Goal: Task Accomplishment & Management: Manage account settings

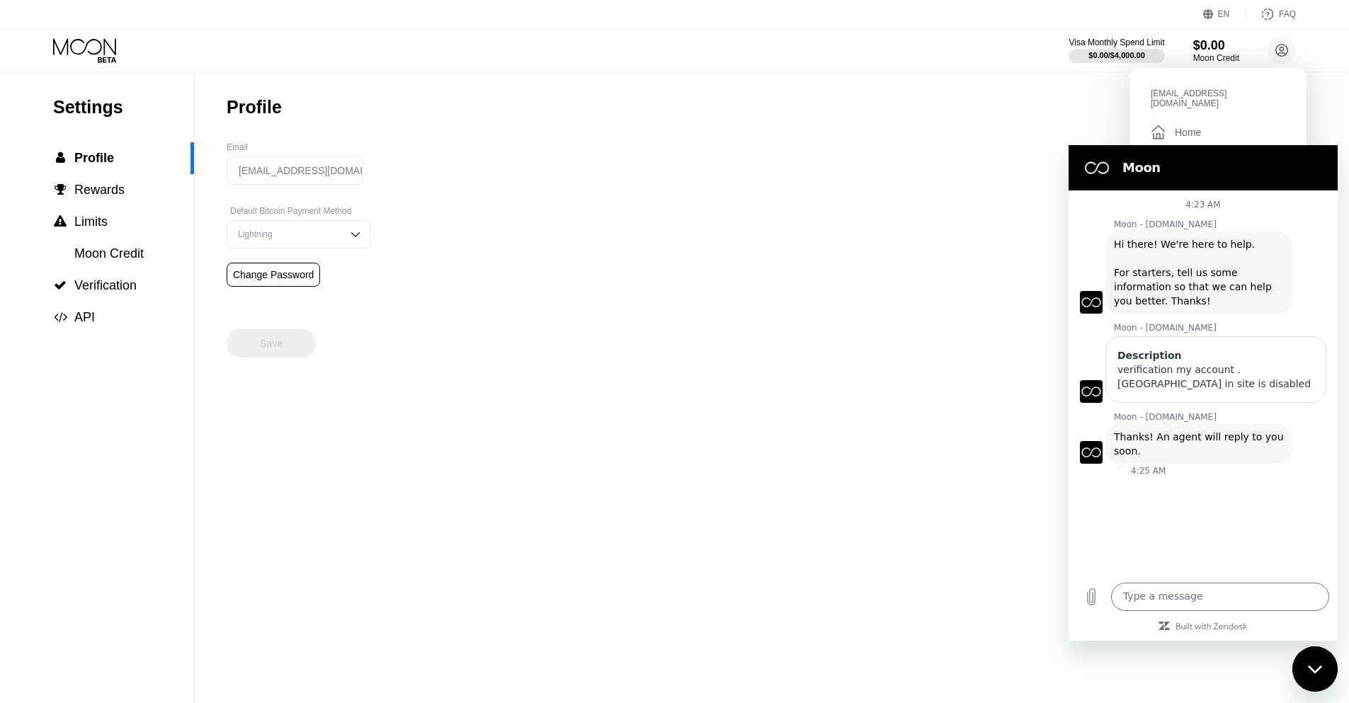
click at [70, 55] on icon at bounding box center [86, 50] width 66 height 25
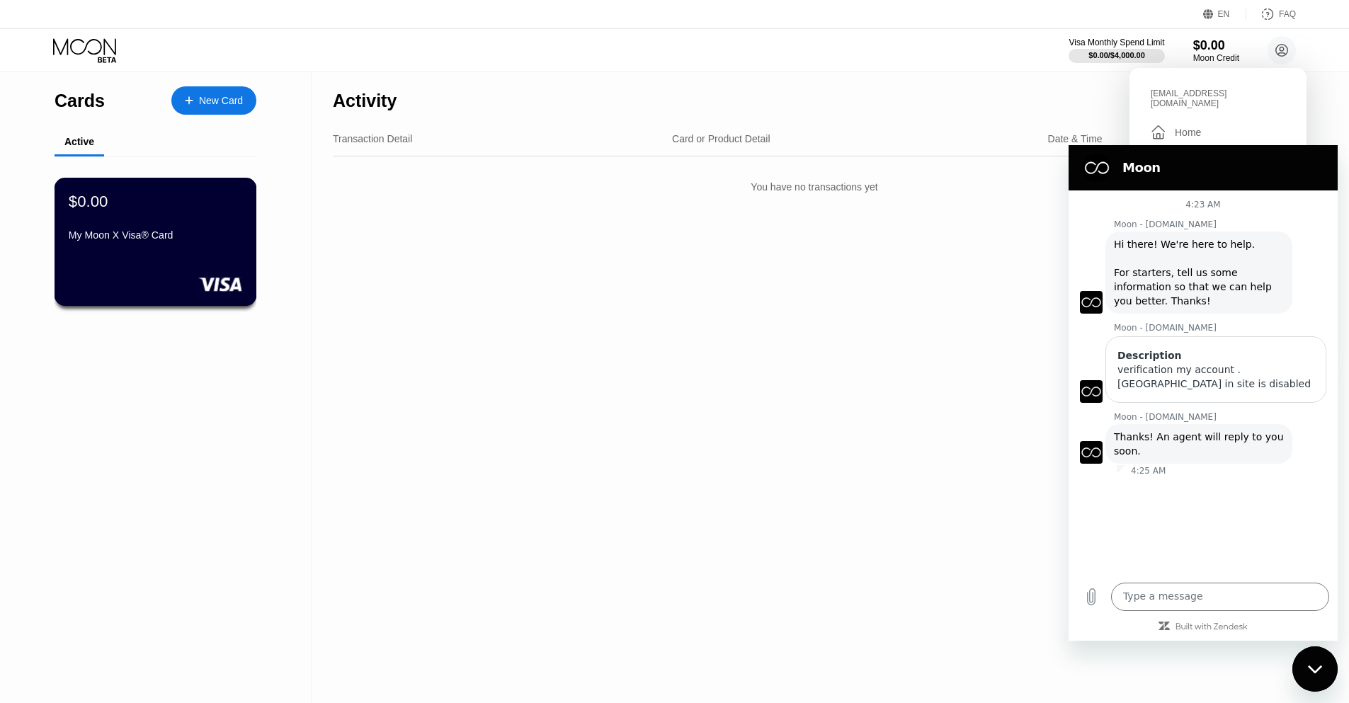
click at [182, 249] on div "$0.00 My Moon X Visa® Card" at bounding box center [156, 242] width 203 height 128
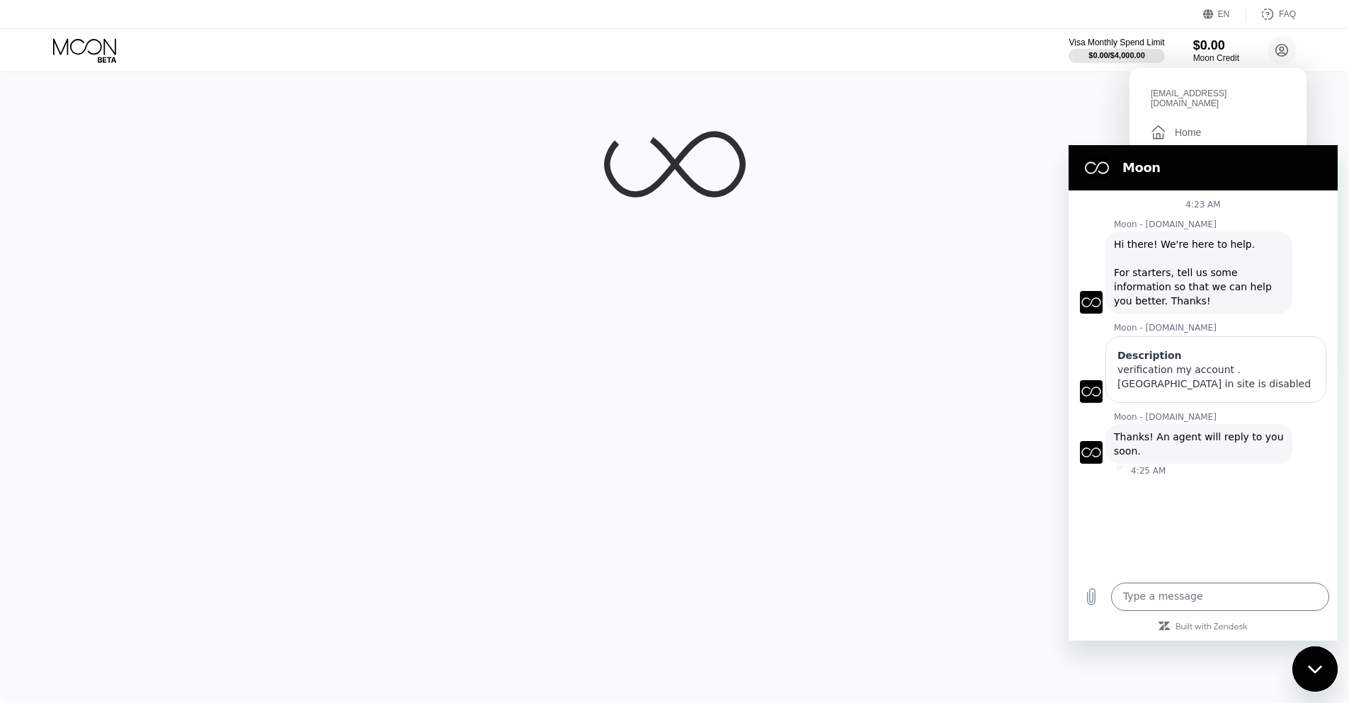
click at [1096, 168] on figure at bounding box center [1097, 168] width 28 height 28
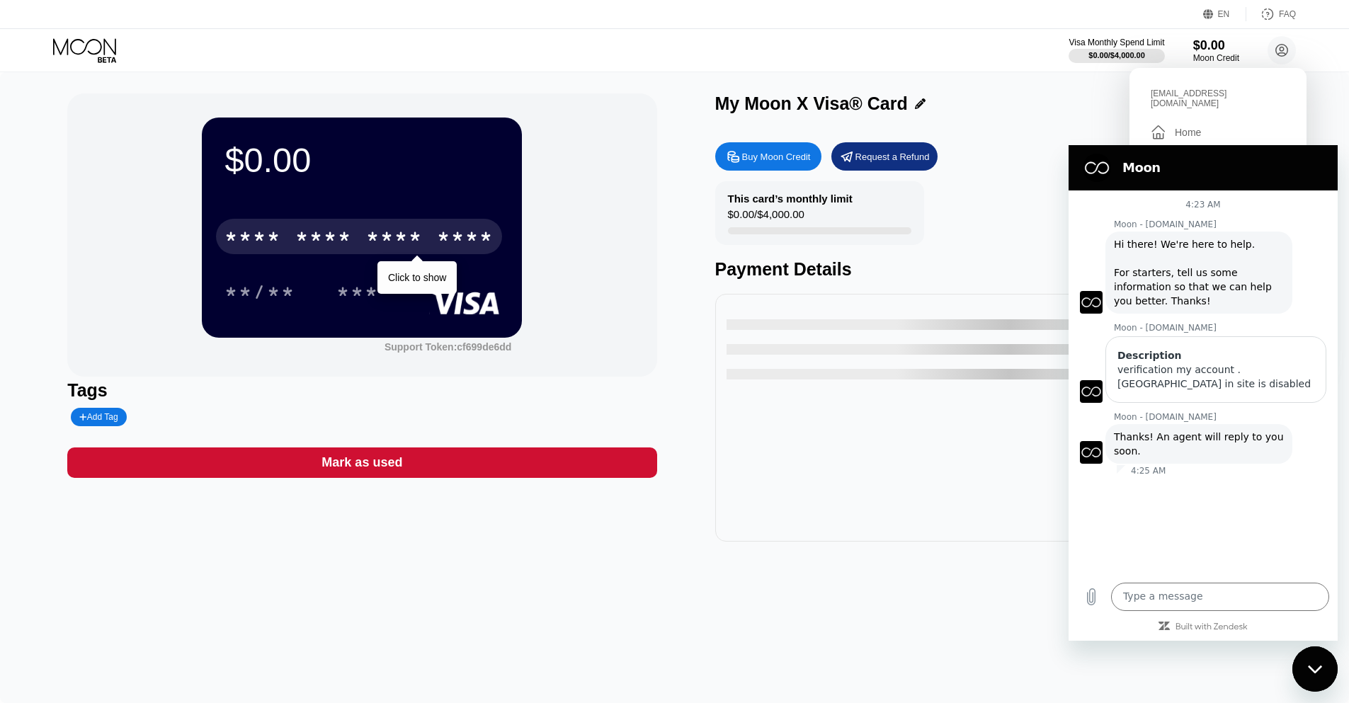
click at [336, 238] on div "* * * *" at bounding box center [323, 238] width 57 height 23
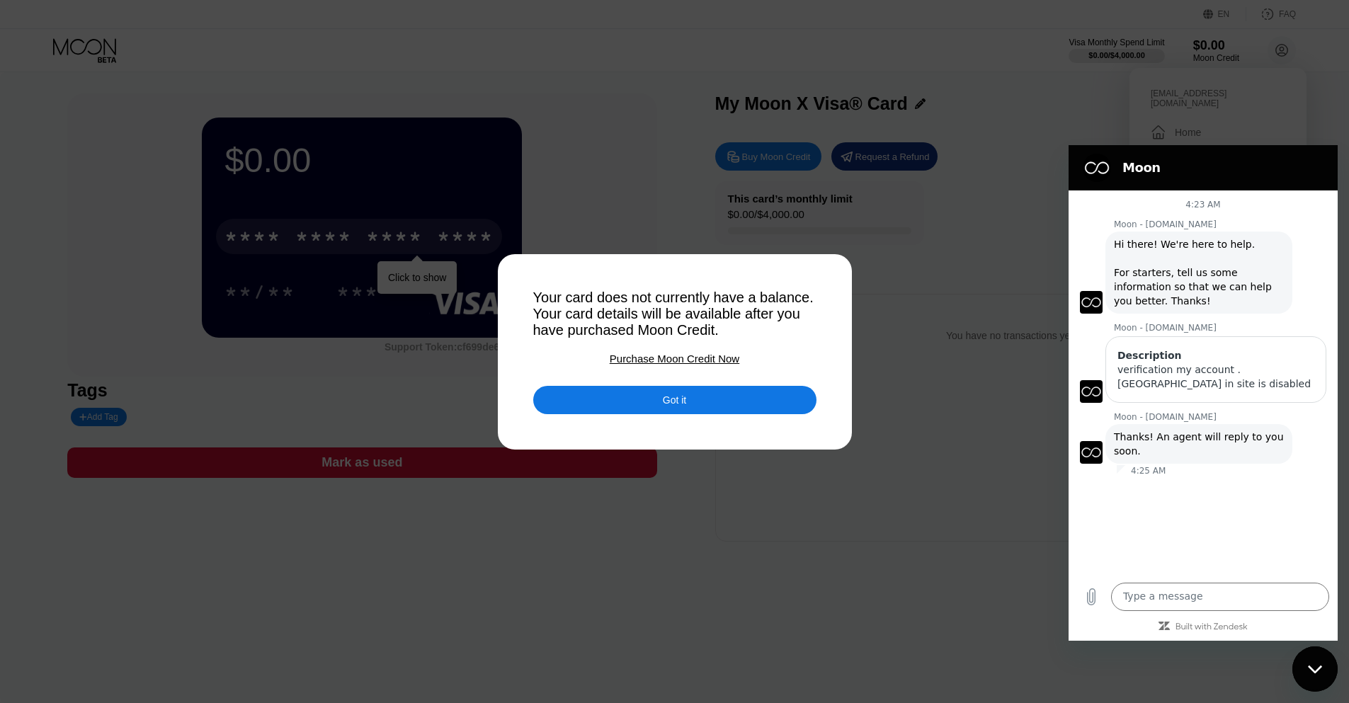
click at [657, 392] on div "Got it" at bounding box center [674, 400] width 283 height 28
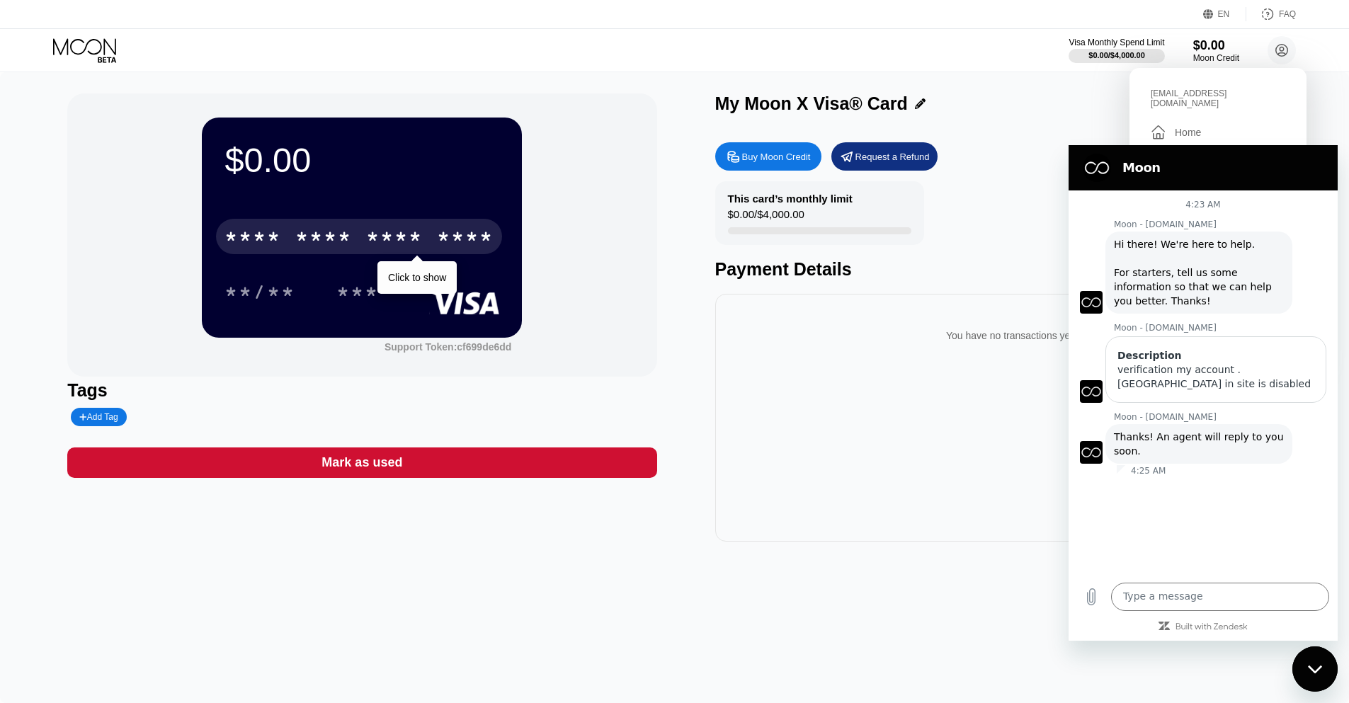
click at [1310, 669] on icon "Close messaging window" at bounding box center [1315, 669] width 15 height 9
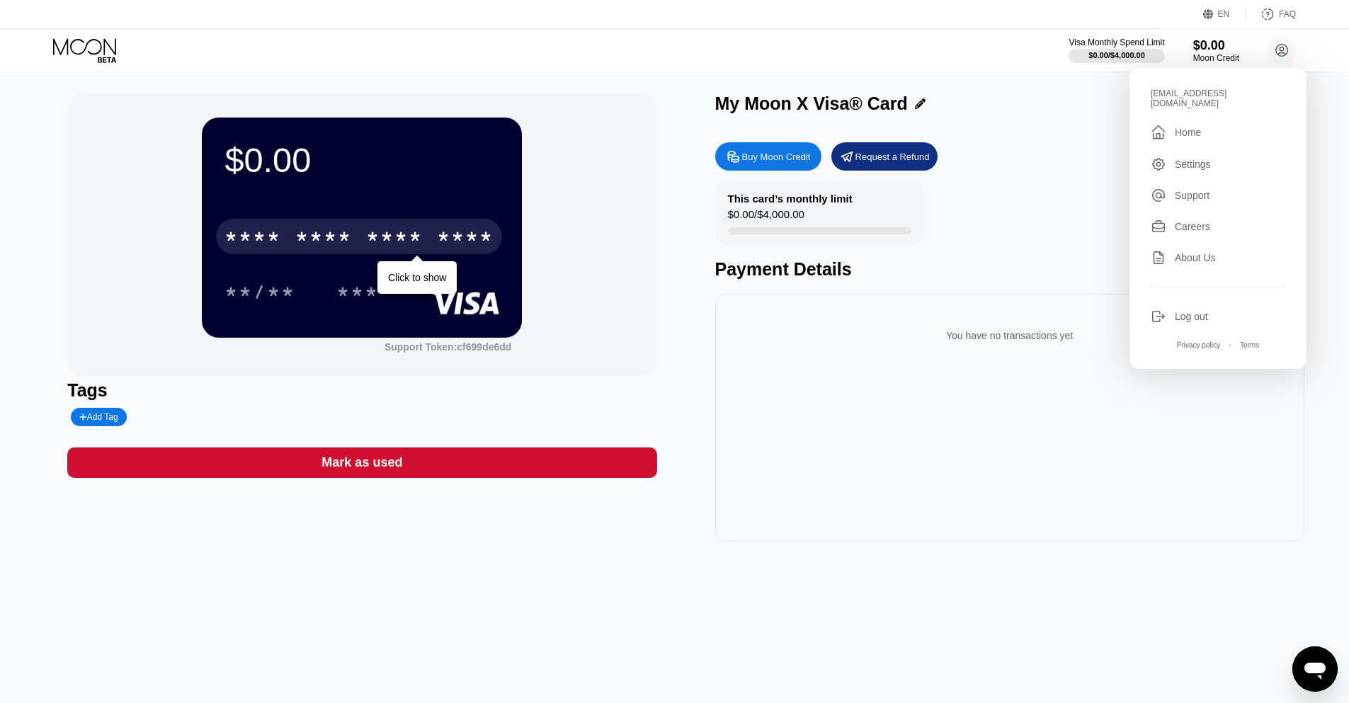
click at [706, 541] on div "$0.00 * * * * * * * * * * * * **** Click to show **/** *** Support Token: cf699…" at bounding box center [674, 317] width 1215 height 448
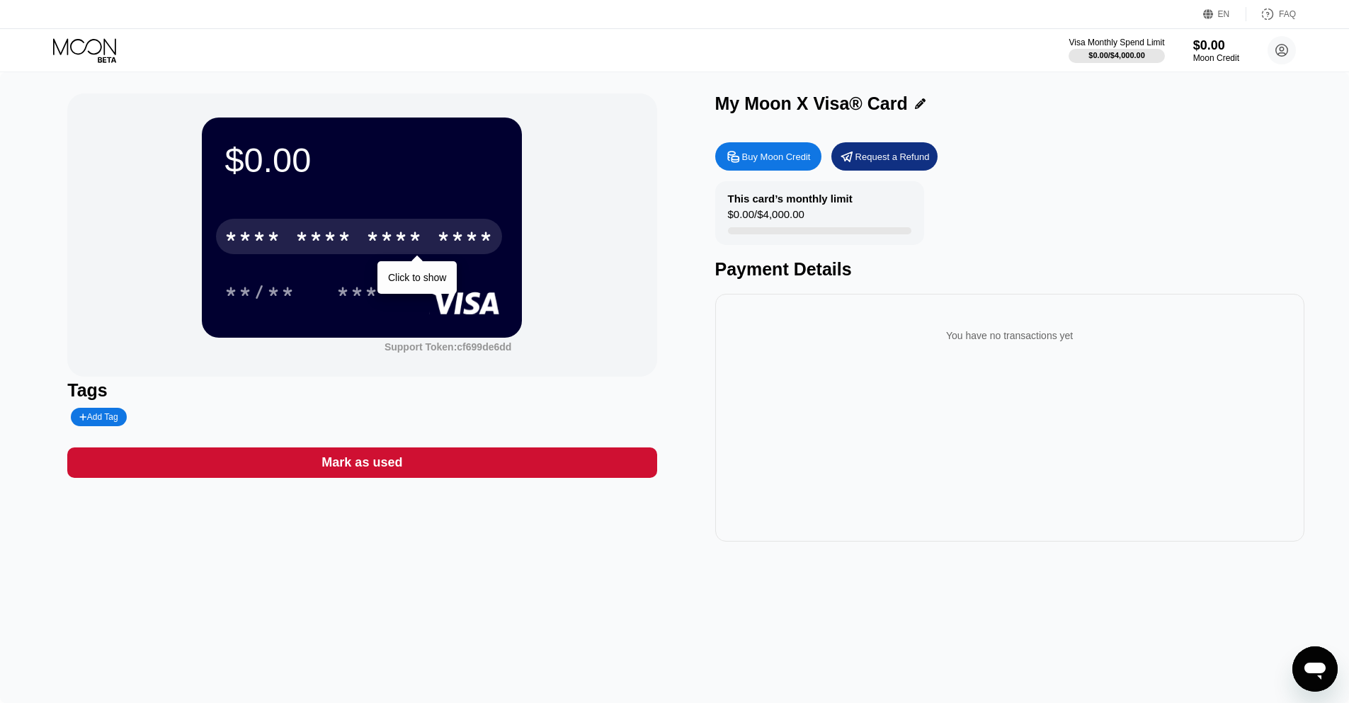
click at [100, 59] on icon at bounding box center [86, 50] width 66 height 25
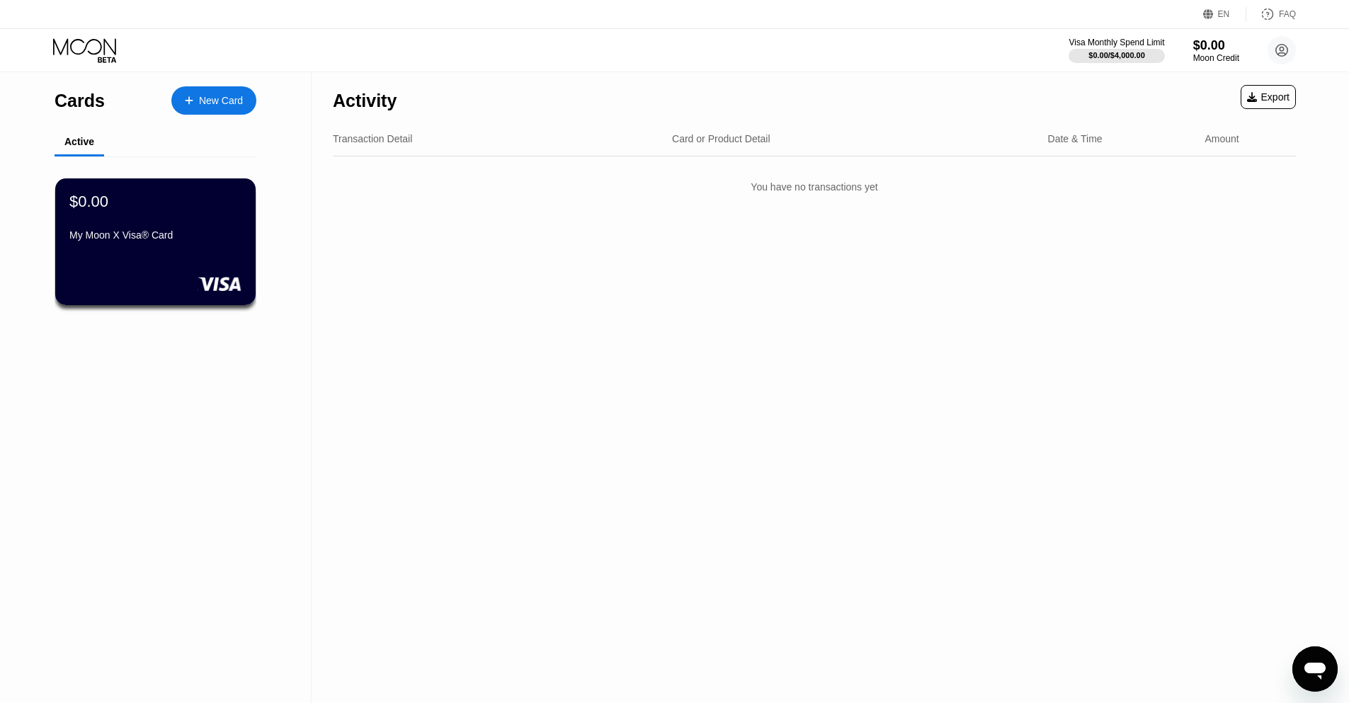
click at [79, 46] on icon at bounding box center [86, 50] width 66 height 25
